Goal: Task Accomplishment & Management: Use online tool/utility

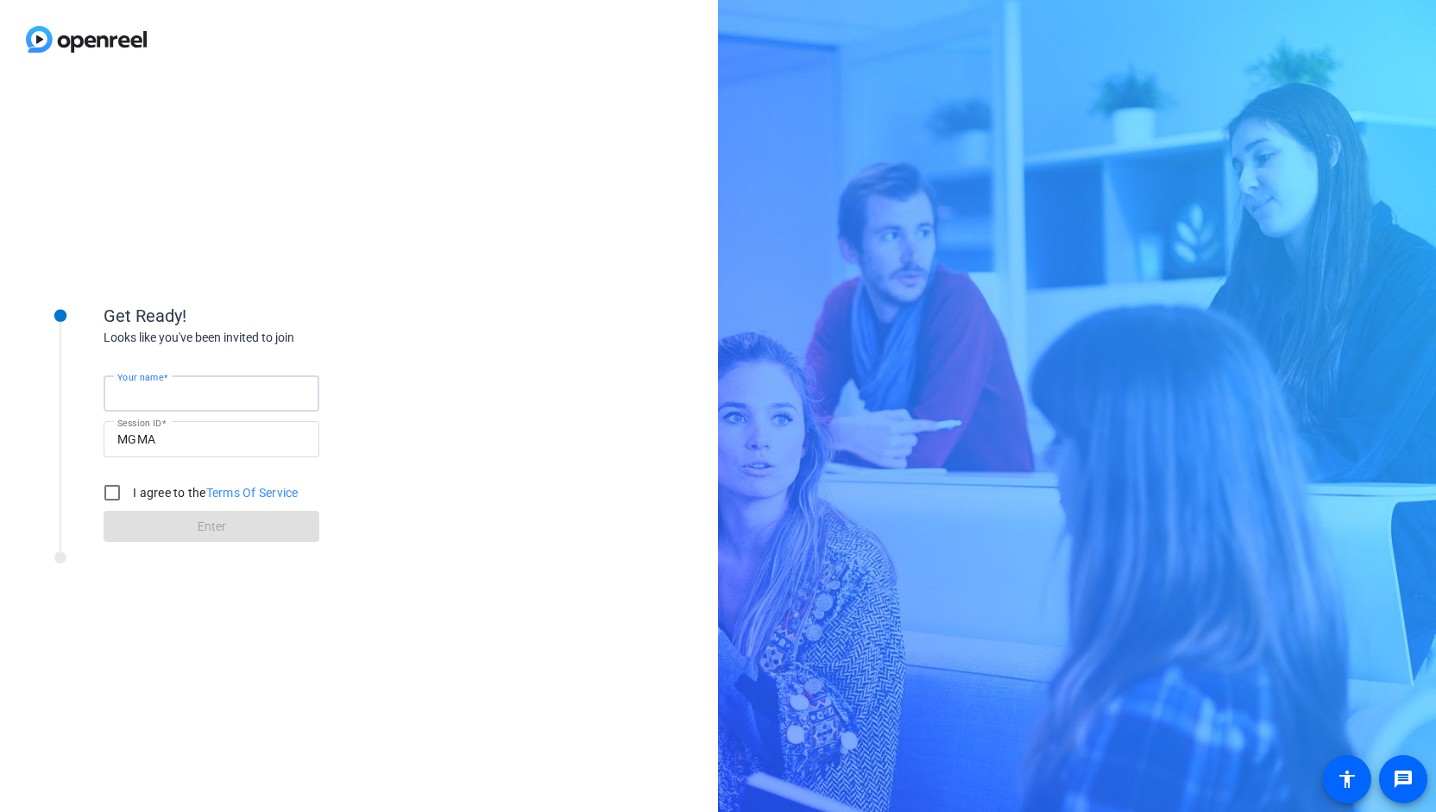
click at [243, 400] on input "Your name" at bounding box center [211, 393] width 188 height 21
type input "[PERSON_NAME]"
click at [113, 496] on input "I agree to the Terms Of Service" at bounding box center [112, 493] width 35 height 35
checkbox input "true"
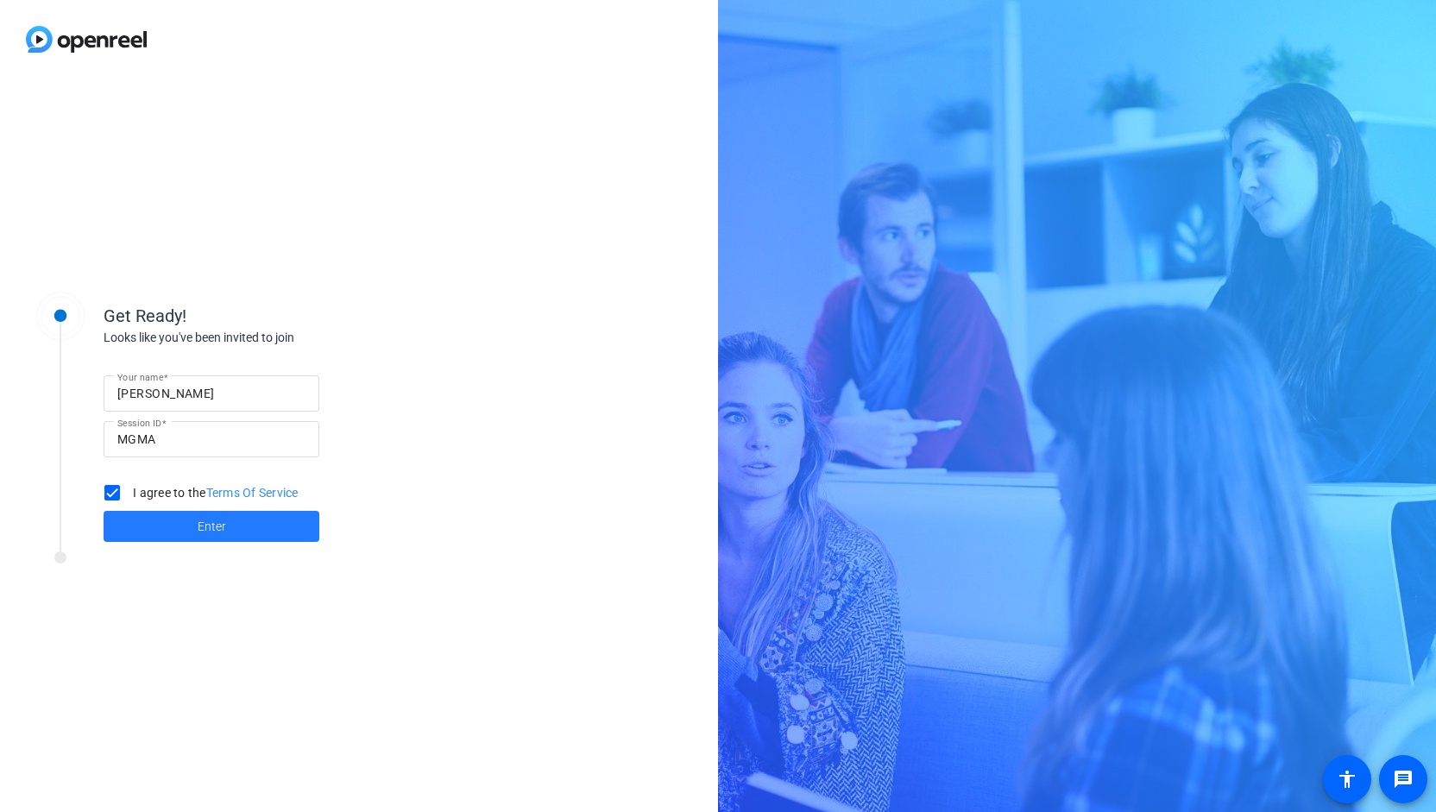
click at [159, 520] on span at bounding box center [212, 526] width 216 height 41
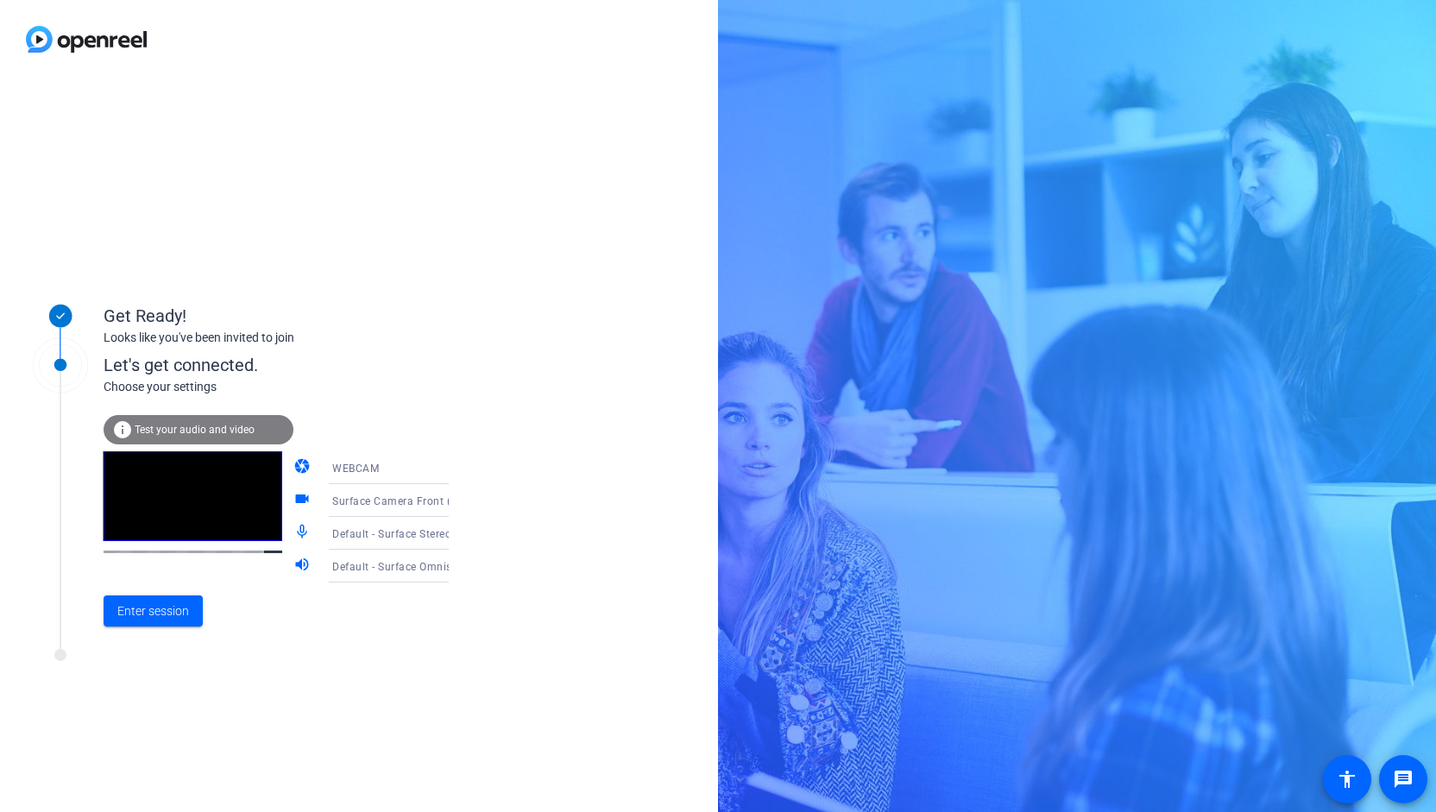
click at [398, 508] on div "Surface Camera Front (045e:0990)" at bounding box center [396, 501] width 129 height 22
click at [140, 611] on div at bounding box center [718, 406] width 1436 height 812
click at [171, 619] on span "Enter session" at bounding box center [153, 611] width 72 height 18
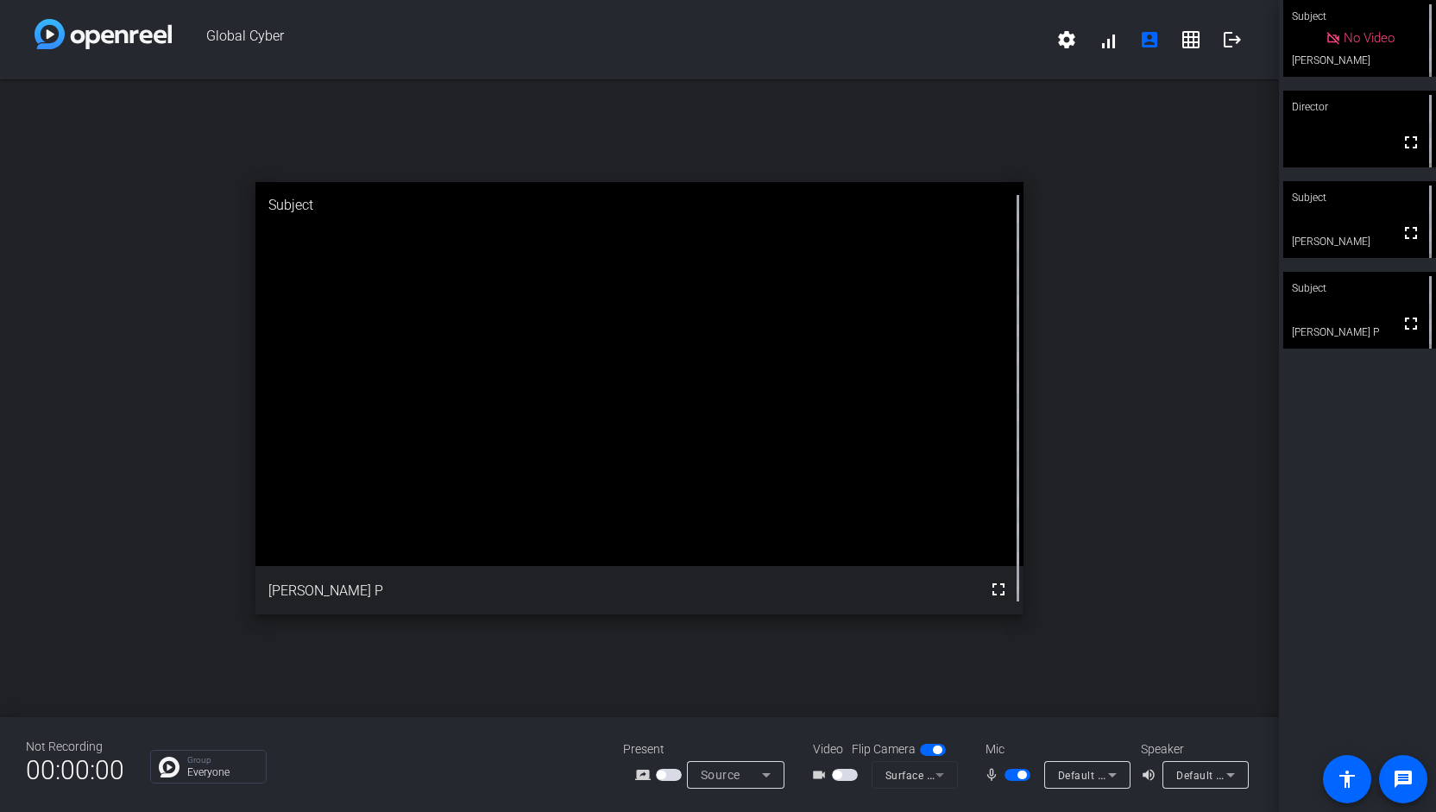
click at [763, 785] on icon at bounding box center [766, 775] width 21 height 21
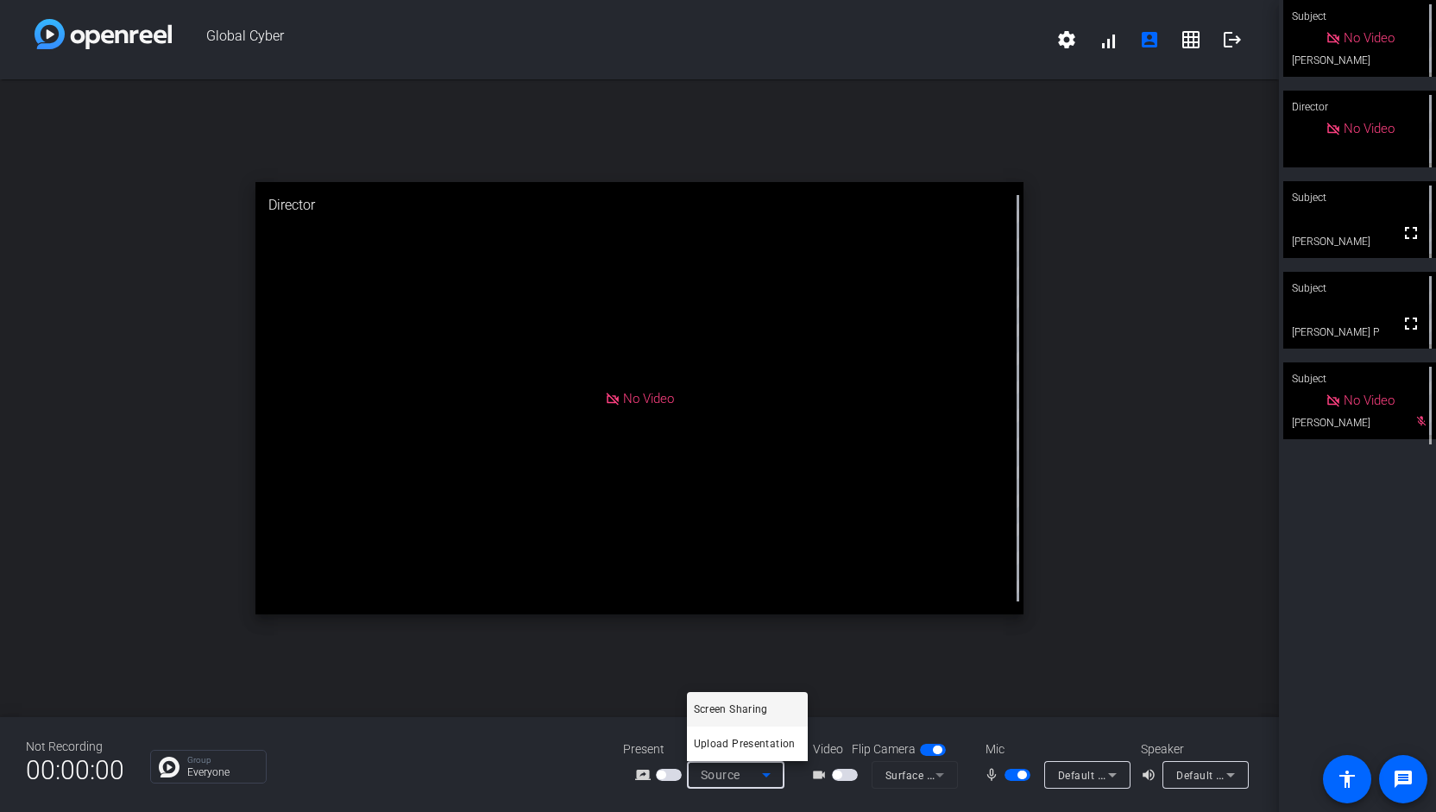
click at [1013, 774] on div at bounding box center [718, 406] width 1436 height 812
click at [1006, 776] on span "button" at bounding box center [1018, 775] width 26 height 12
click at [1019, 776] on span "button" at bounding box center [1018, 775] width 26 height 12
click at [1018, 780] on span "button" at bounding box center [1018, 775] width 26 height 12
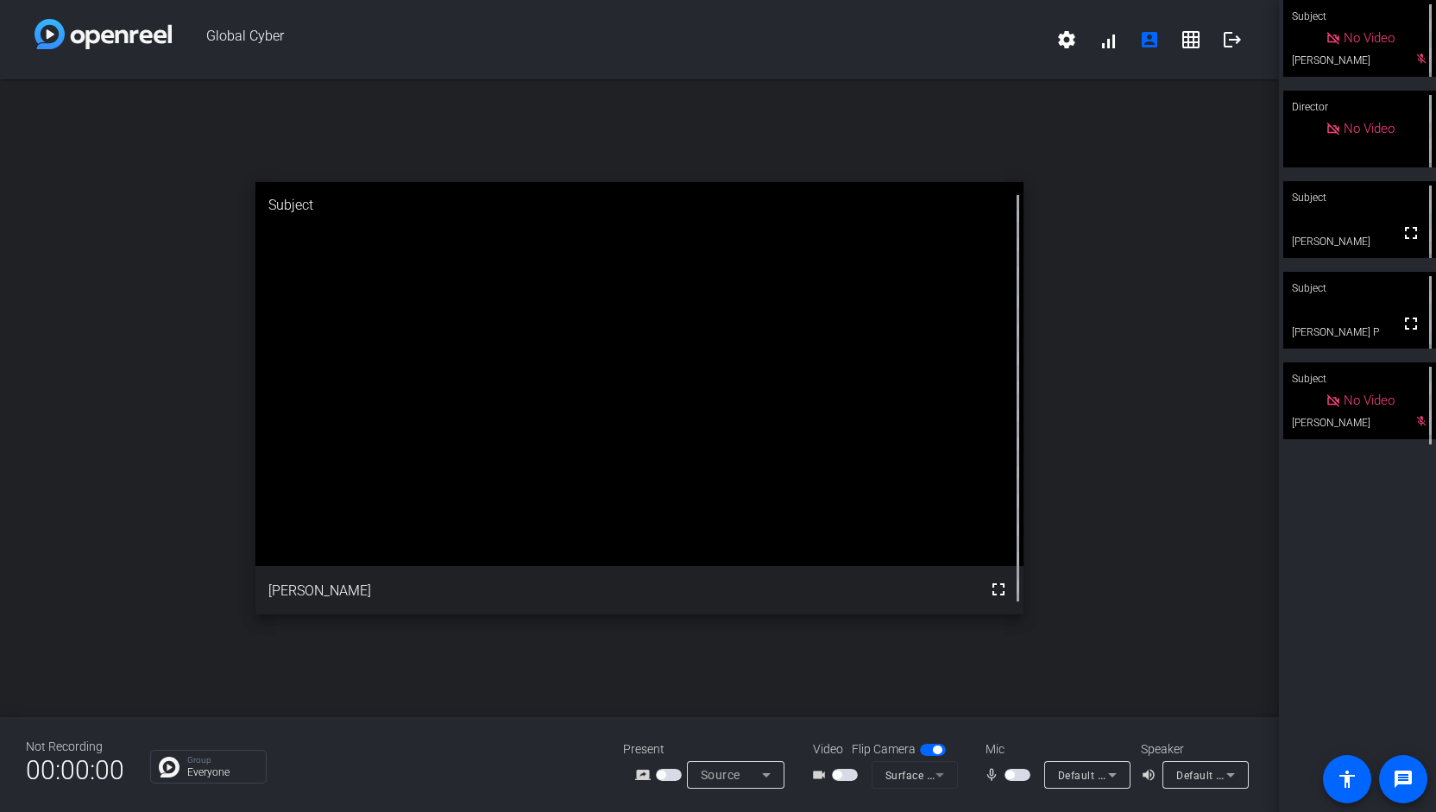
drag, startPoint x: 1007, startPoint y: 772, endPoint x: 1025, endPoint y: 772, distance: 18.1
click at [1009, 773] on span "button" at bounding box center [1010, 775] width 9 height 9
click at [1012, 779] on span "button" at bounding box center [1018, 775] width 26 height 12
click at [1013, 776] on span "button" at bounding box center [1010, 775] width 9 height 9
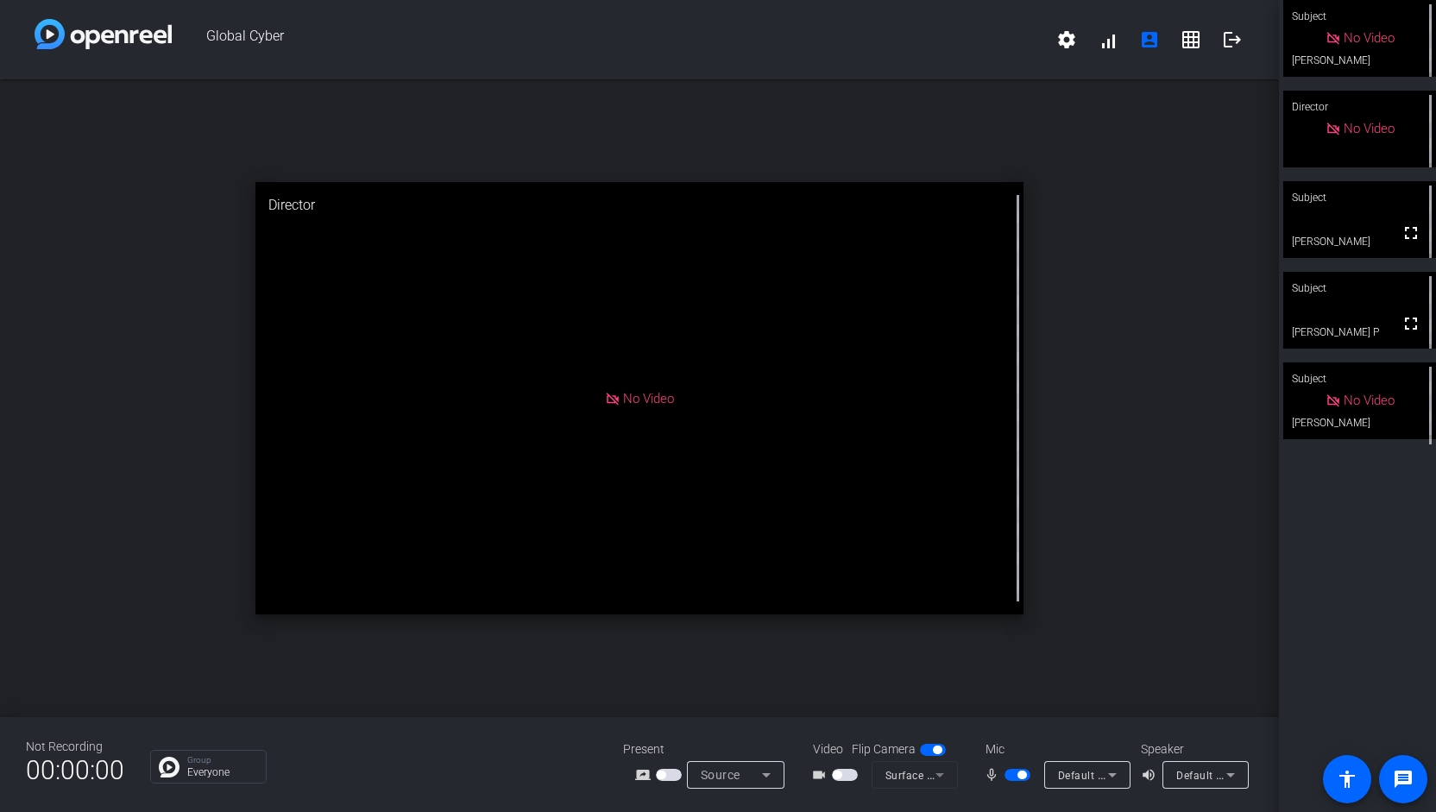
click at [1012, 774] on span "button" at bounding box center [1018, 775] width 26 height 12
click at [1010, 774] on span "button" at bounding box center [1010, 775] width 9 height 9
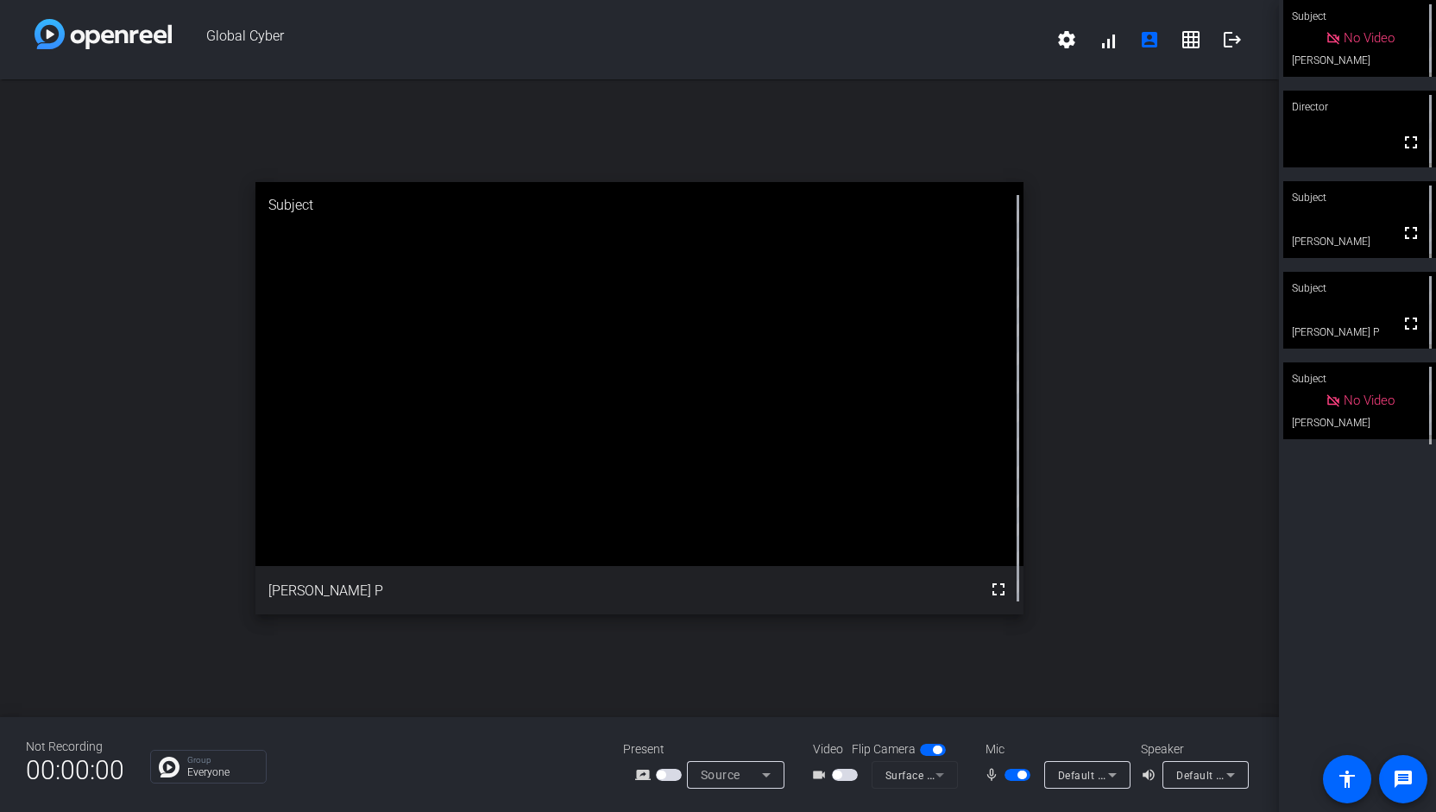
click at [1012, 779] on span "button" at bounding box center [1018, 775] width 26 height 12
drag, startPoint x: 1124, startPoint y: 541, endPoint x: 1040, endPoint y: 669, distance: 152.7
click at [1124, 541] on div "open_in_new Subject fullscreen [PERSON_NAME]" at bounding box center [639, 398] width 1279 height 638
click at [1024, 772] on span "button" at bounding box center [1018, 775] width 26 height 12
click at [1014, 781] on span "button" at bounding box center [1018, 775] width 26 height 12
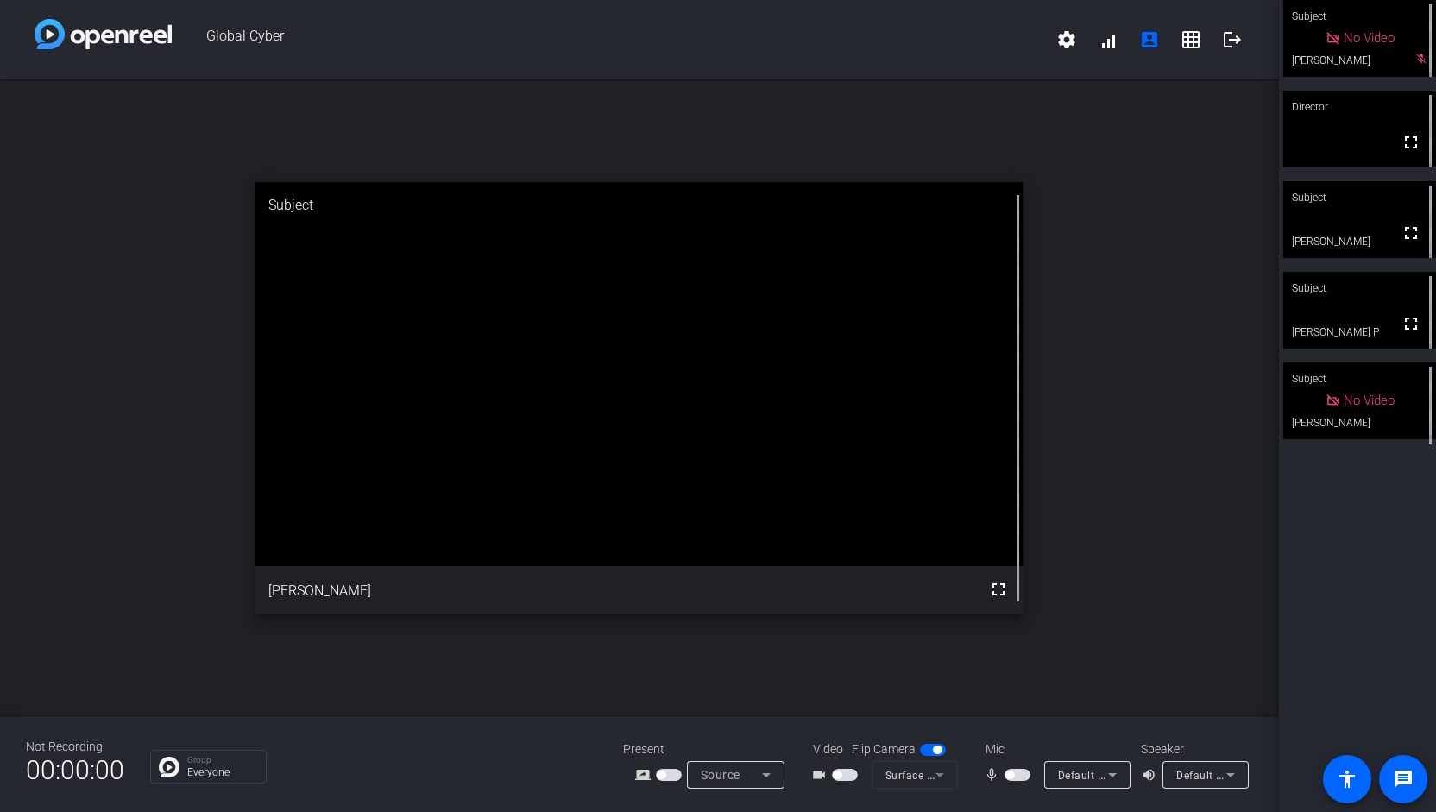
click at [1012, 772] on span "button" at bounding box center [1010, 775] width 9 height 9
click at [1005, 776] on span "button" at bounding box center [1018, 775] width 26 height 12
click at [1017, 774] on span "button" at bounding box center [1018, 775] width 26 height 12
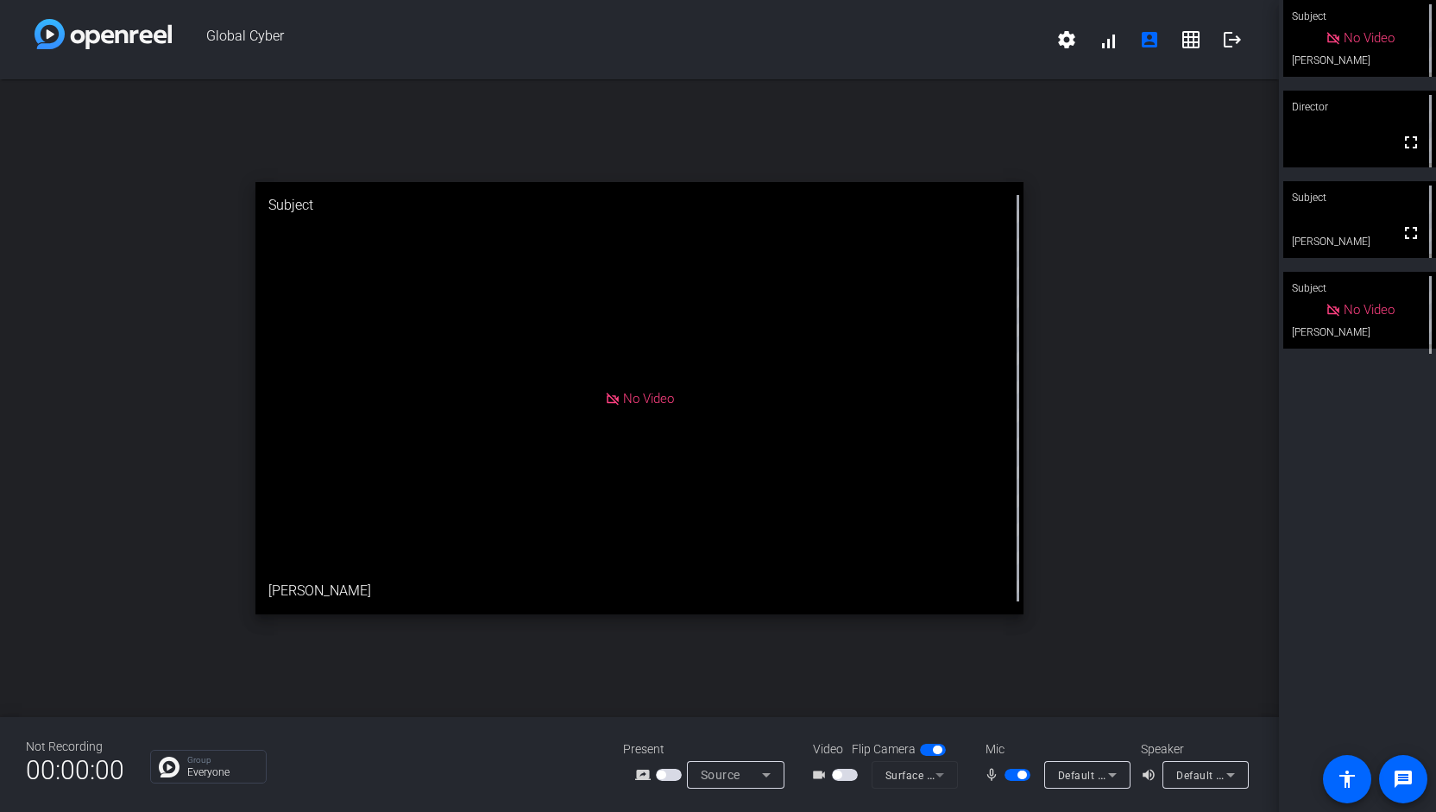
click at [1008, 779] on span "button" at bounding box center [1018, 775] width 26 height 12
